Goal: Navigation & Orientation: Find specific page/section

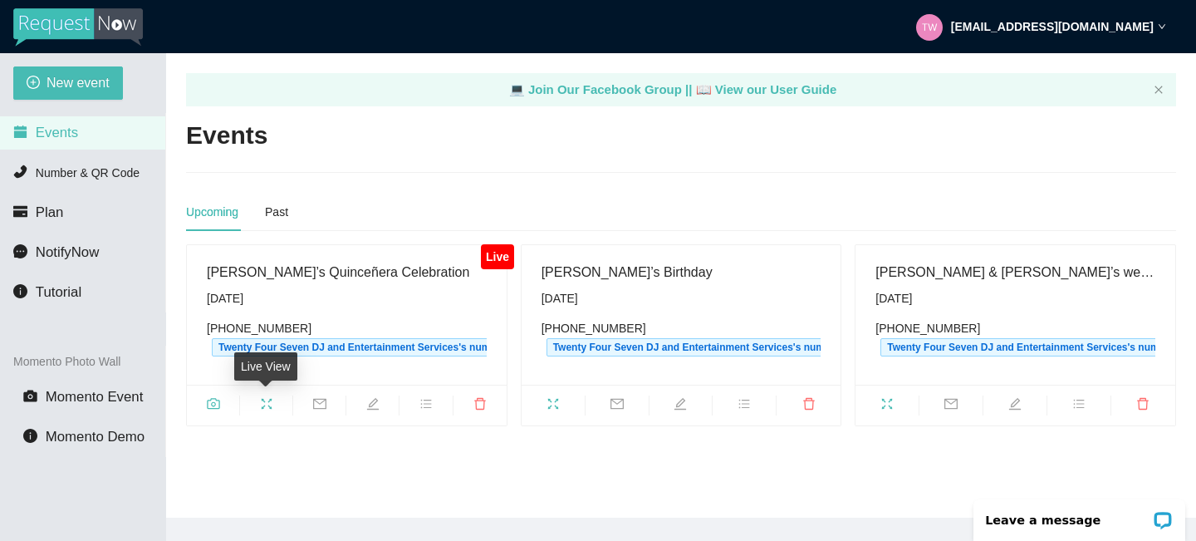
click at [262, 400] on icon "fullscreen" at bounding box center [266, 403] width 13 height 13
